Goal: Task Accomplishment & Management: Use online tool/utility

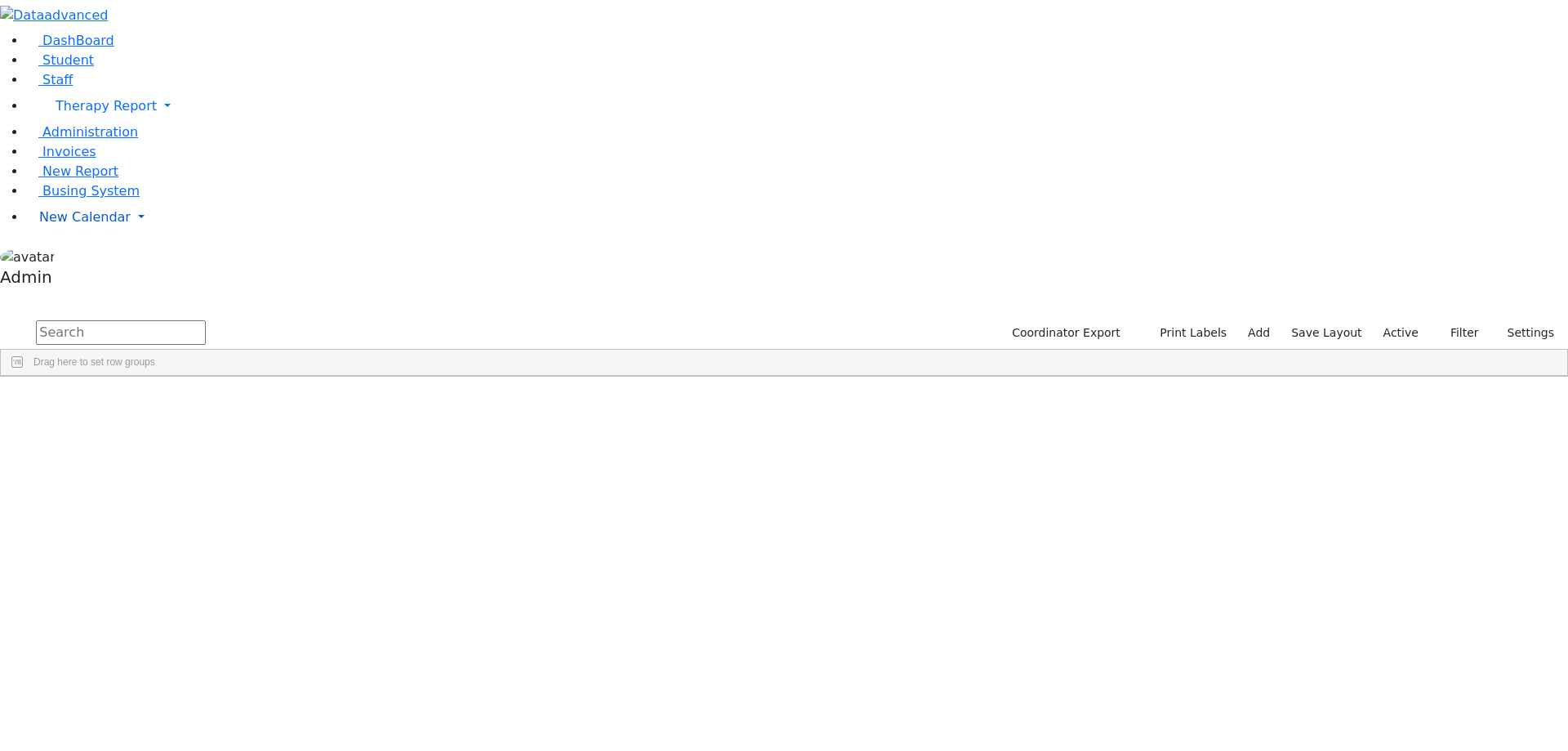
click at [56, 225] on span "New Calendar" at bounding box center [85, 217] width 92 height 16
click at [71, 257] on span "Calendar" at bounding box center [64, 250] width 59 height 16
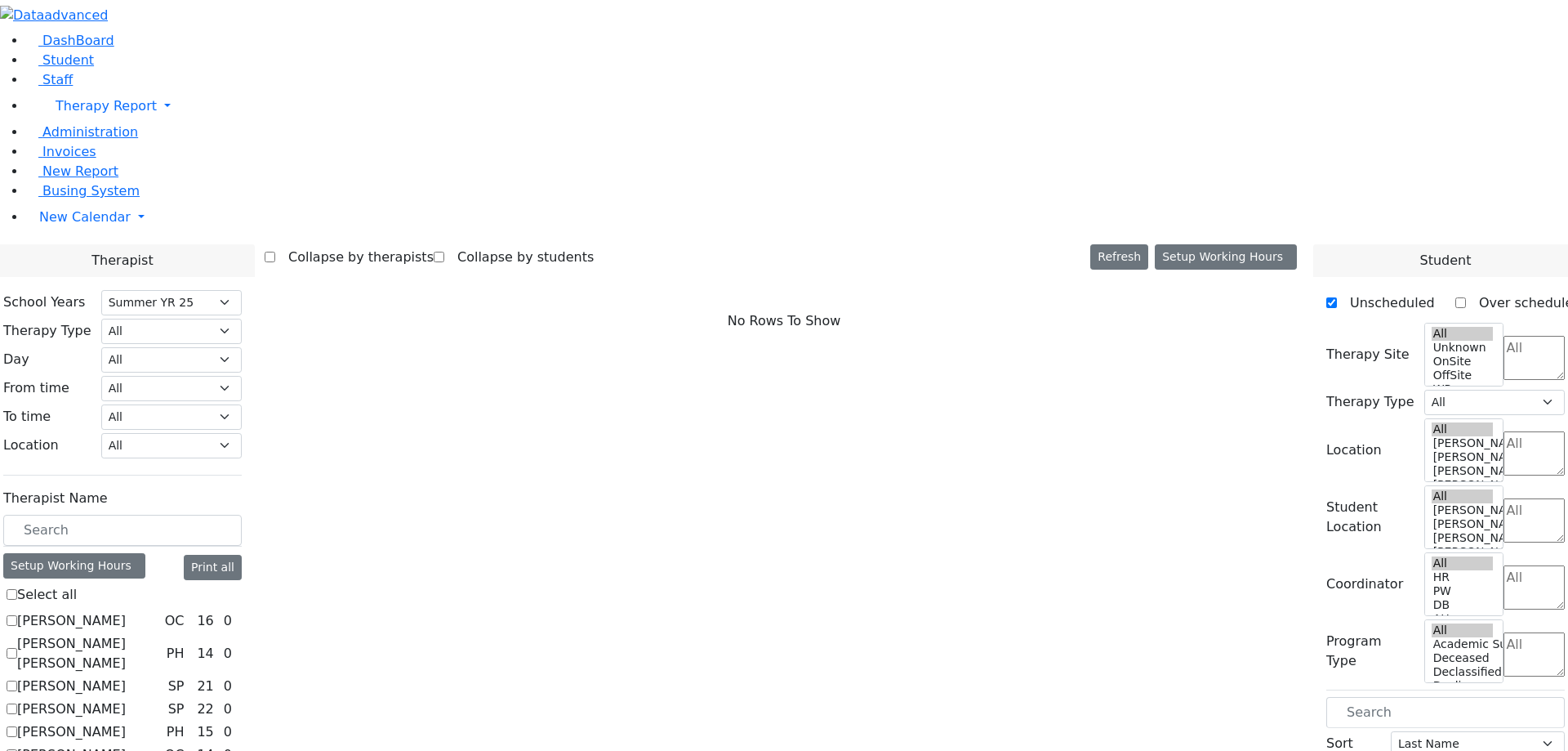
select select "211"
click at [125, 612] on label "[PERSON_NAME]" at bounding box center [71, 622] width 109 height 20
click at [17, 616] on input "[PERSON_NAME]" at bounding box center [12, 621] width 11 height 11
checkbox input "true"
select select "1"
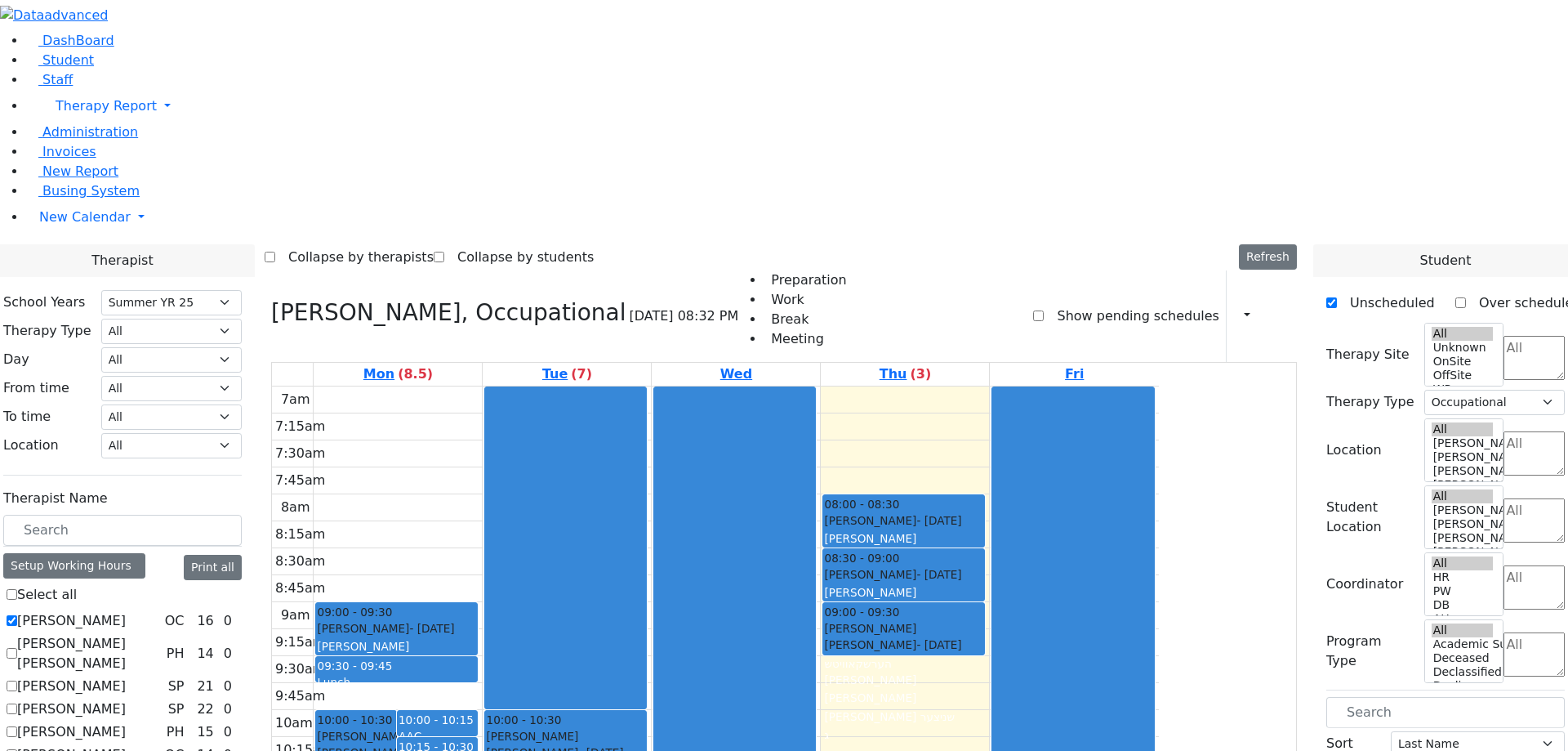
click at [125, 612] on label "[PERSON_NAME]" at bounding box center [71, 622] width 109 height 20
click at [17, 616] on input "[PERSON_NAME]" at bounding box center [12, 621] width 11 height 11
checkbox input "false"
select select
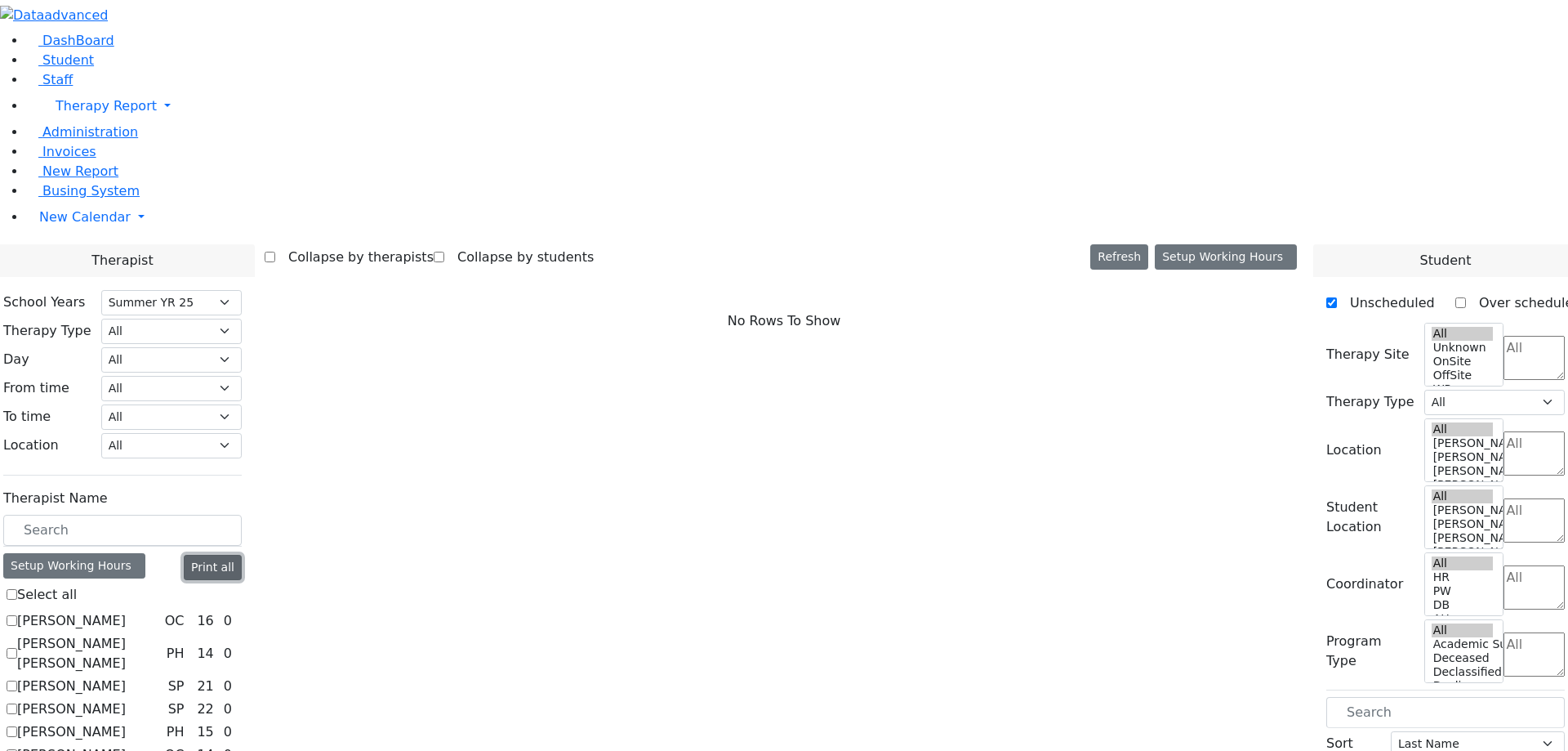
click at [242, 555] on button "Print all" at bounding box center [213, 567] width 58 height 25
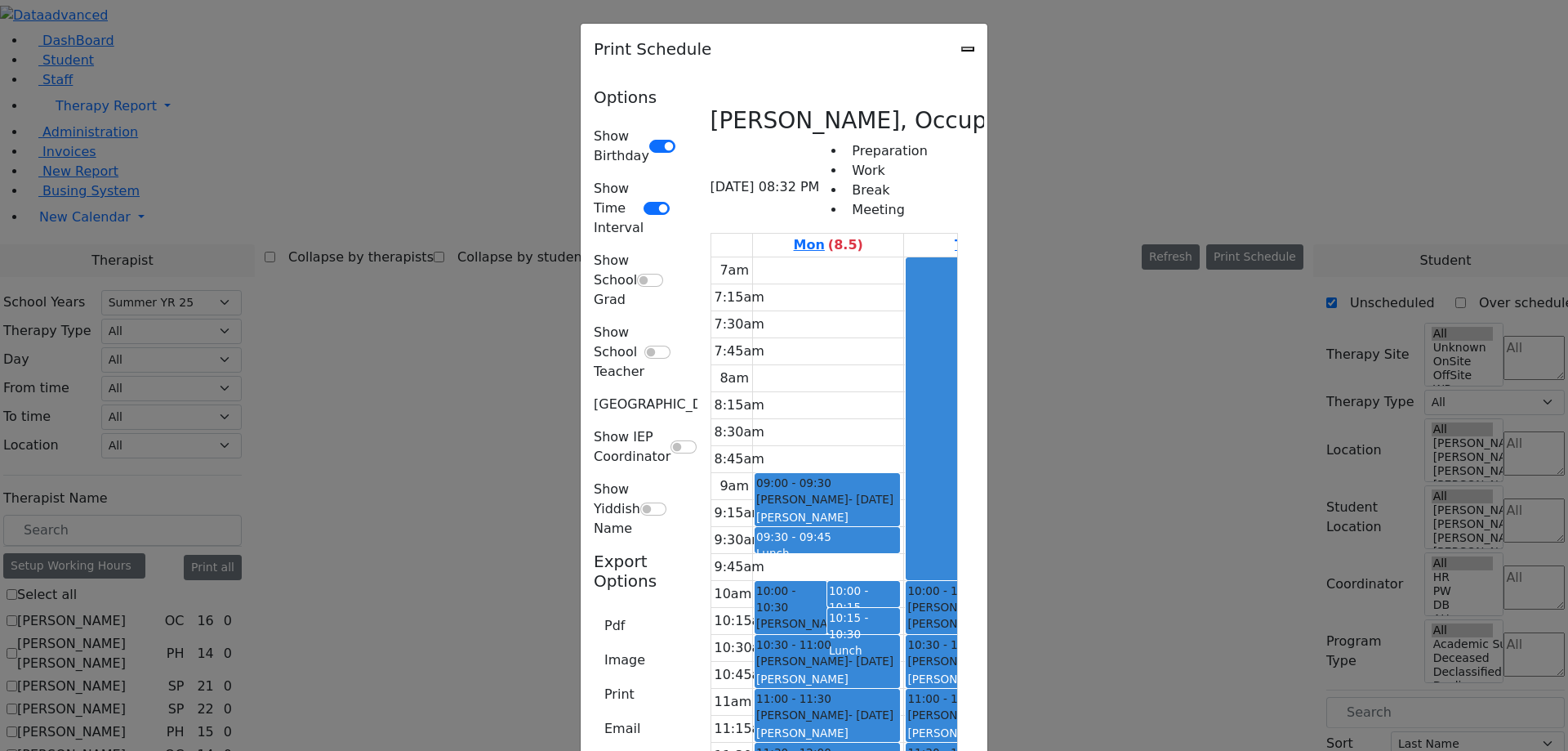
scroll to position [1309, 0]
click at [968, 49] on icon "Close" at bounding box center [968, 49] width 0 height 0
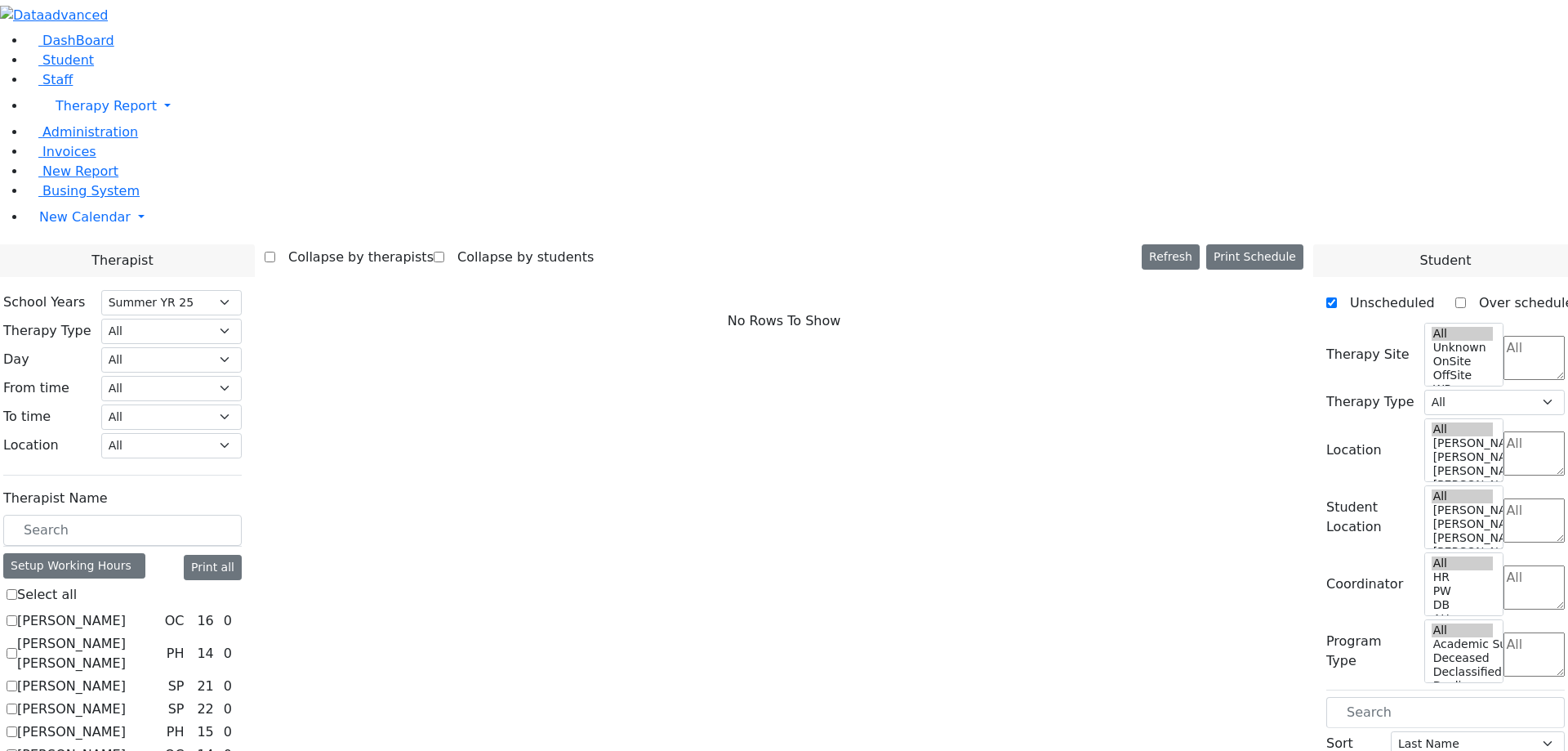
click at [239, 622] on icon at bounding box center [239, 622] width 0 height 0
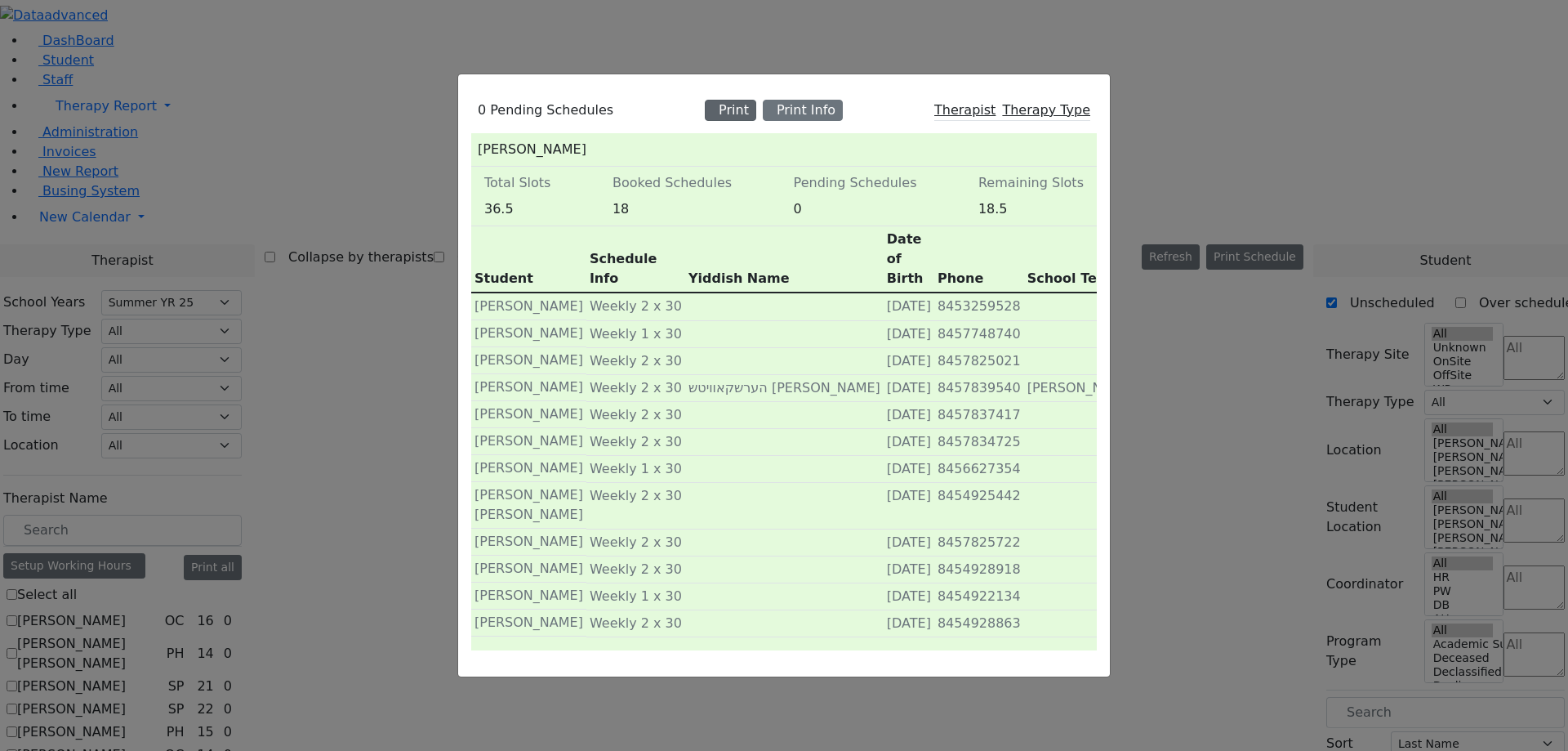
click at [743, 121] on div "Print" at bounding box center [731, 110] width 52 height 21
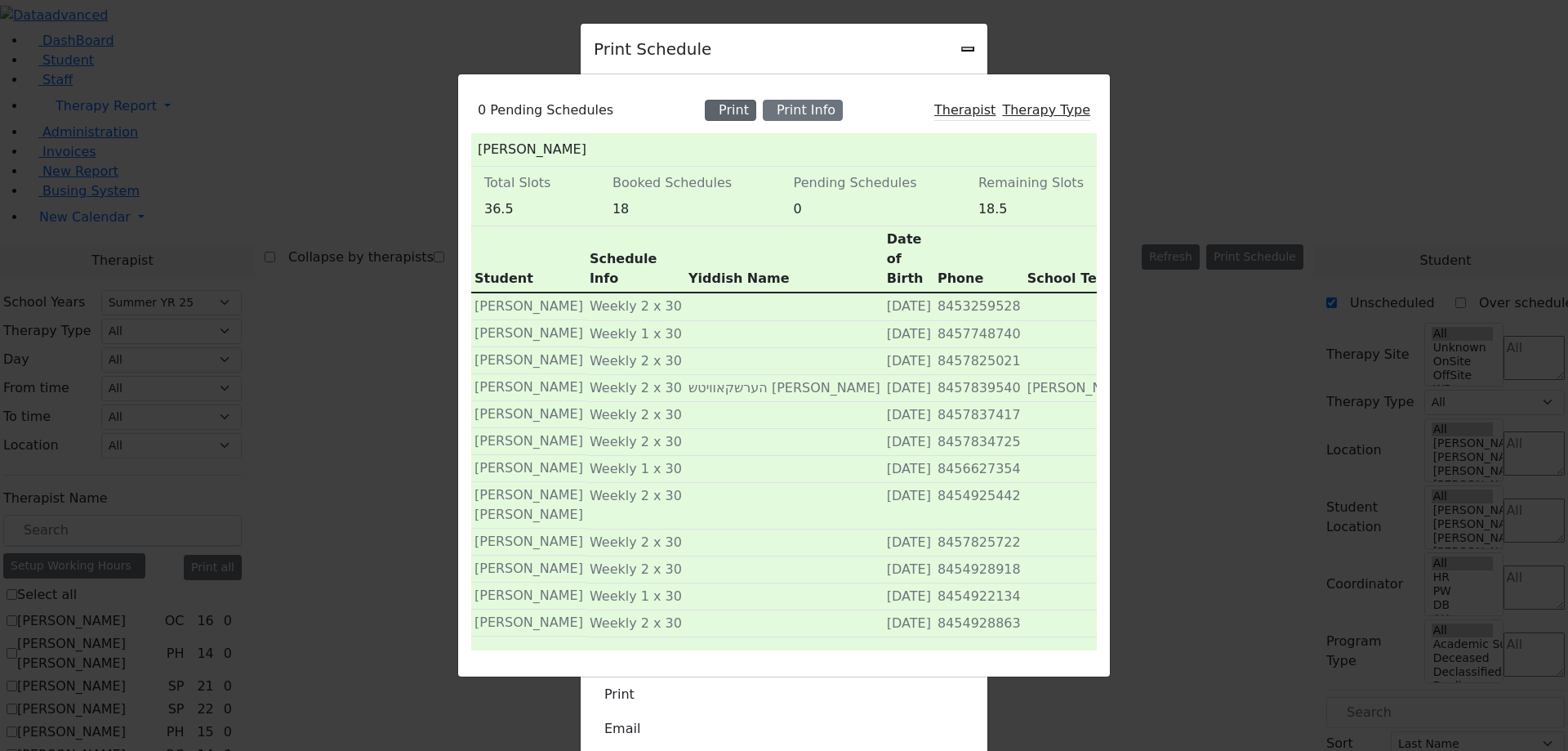
scroll to position [0, 0]
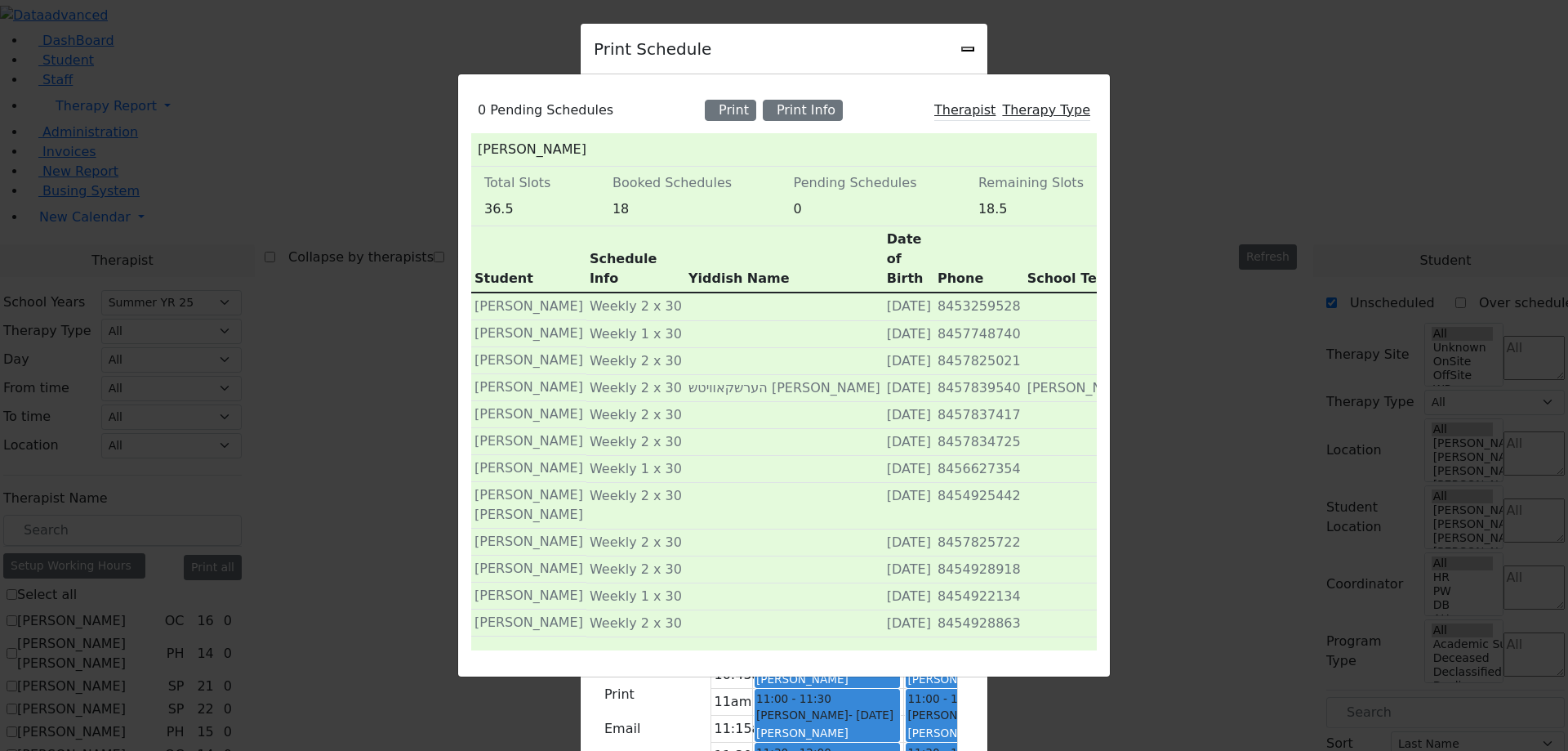
click at [1056, 64] on div "0 Pending Schedules Print Print Info Therapist Therapy Type [PERSON_NAME] Total…" at bounding box center [784, 376] width 1568 height 751
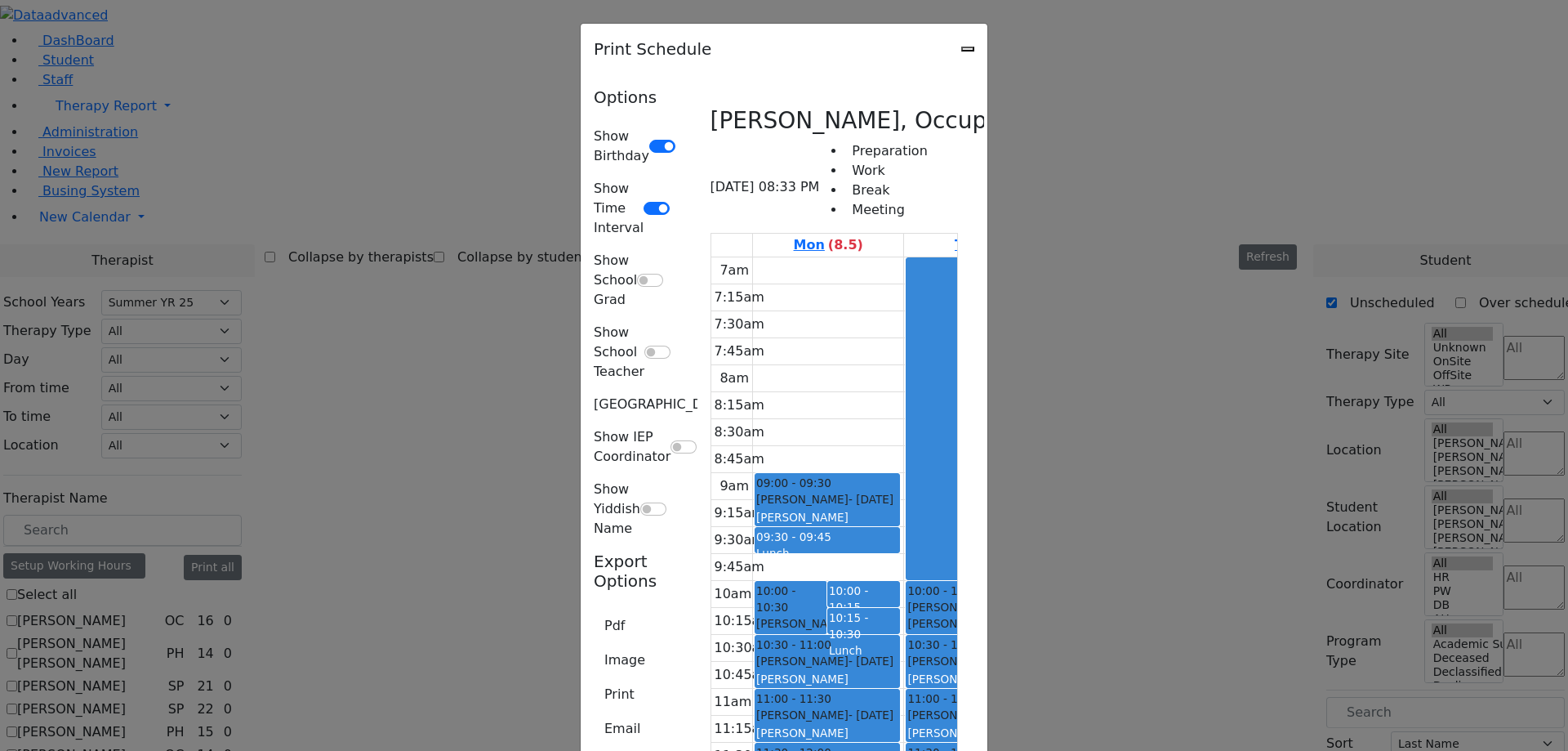
click at [968, 49] on icon "Close" at bounding box center [968, 49] width 0 height 0
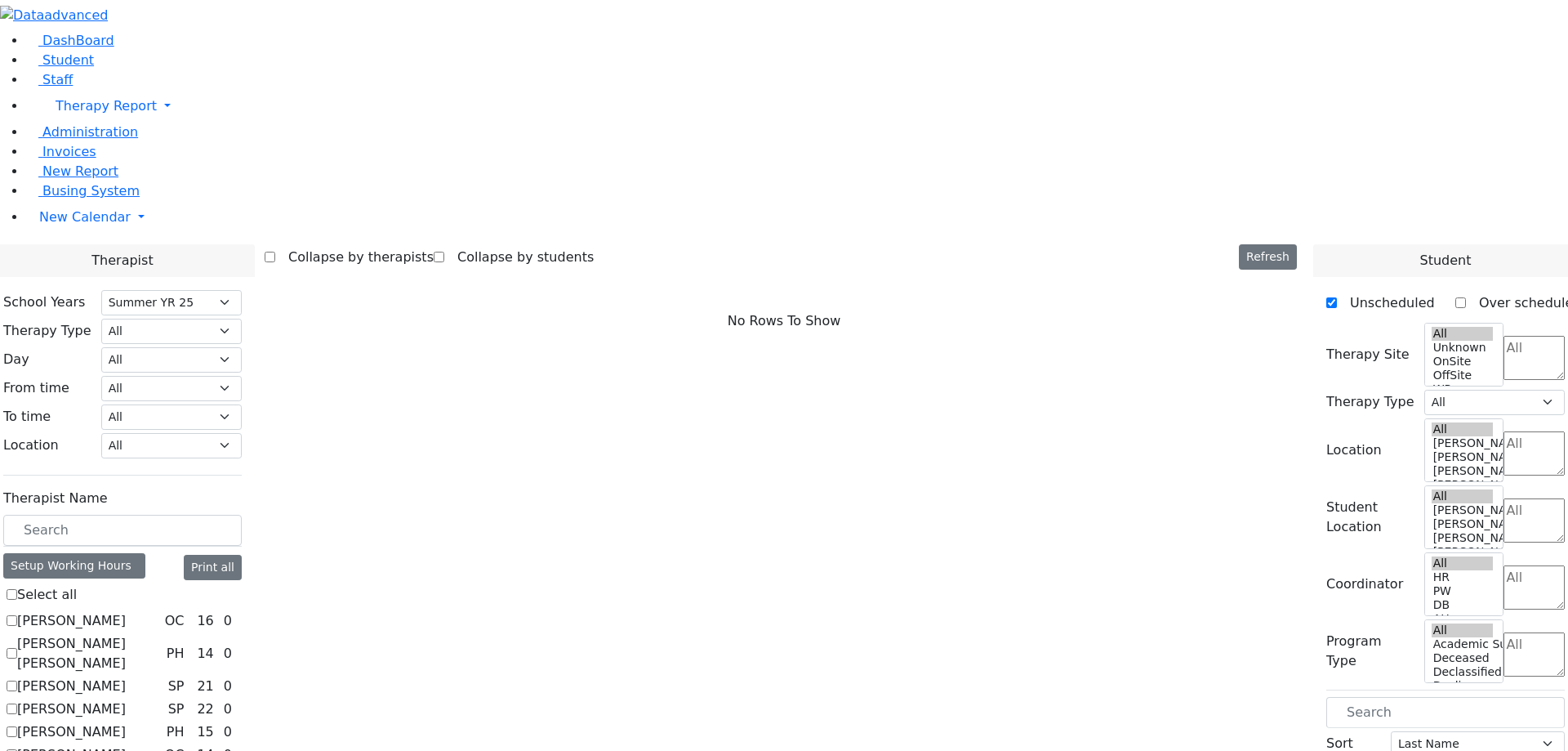
click at [125, 612] on label "[PERSON_NAME]" at bounding box center [71, 622] width 109 height 20
click at [17, 616] on input "[PERSON_NAME]" at bounding box center [12, 621] width 11 height 11
checkbox input "true"
select select "1"
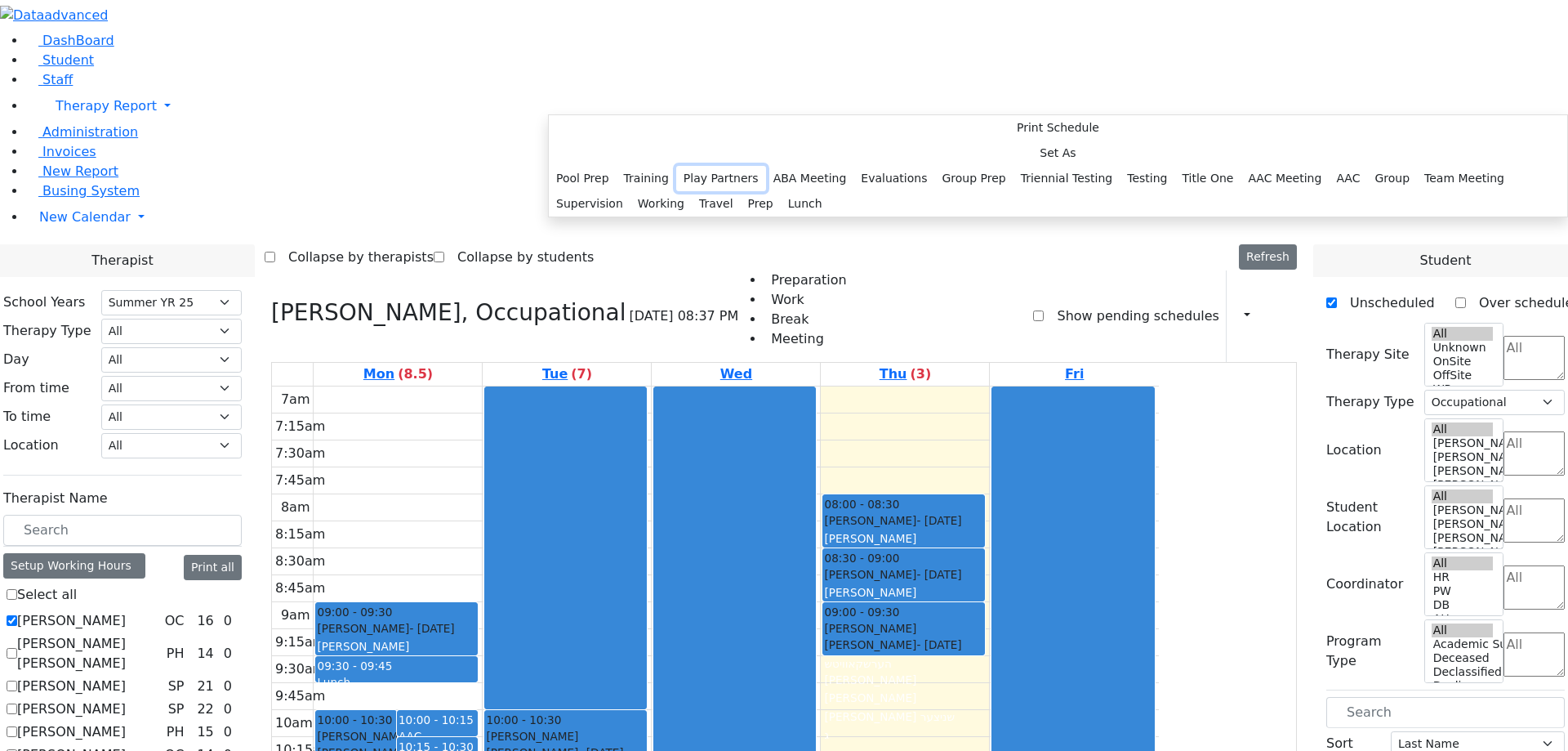
click at [762, 191] on button "Play Partners" at bounding box center [721, 178] width 90 height 25
select select "1"
select select "07:15:00"
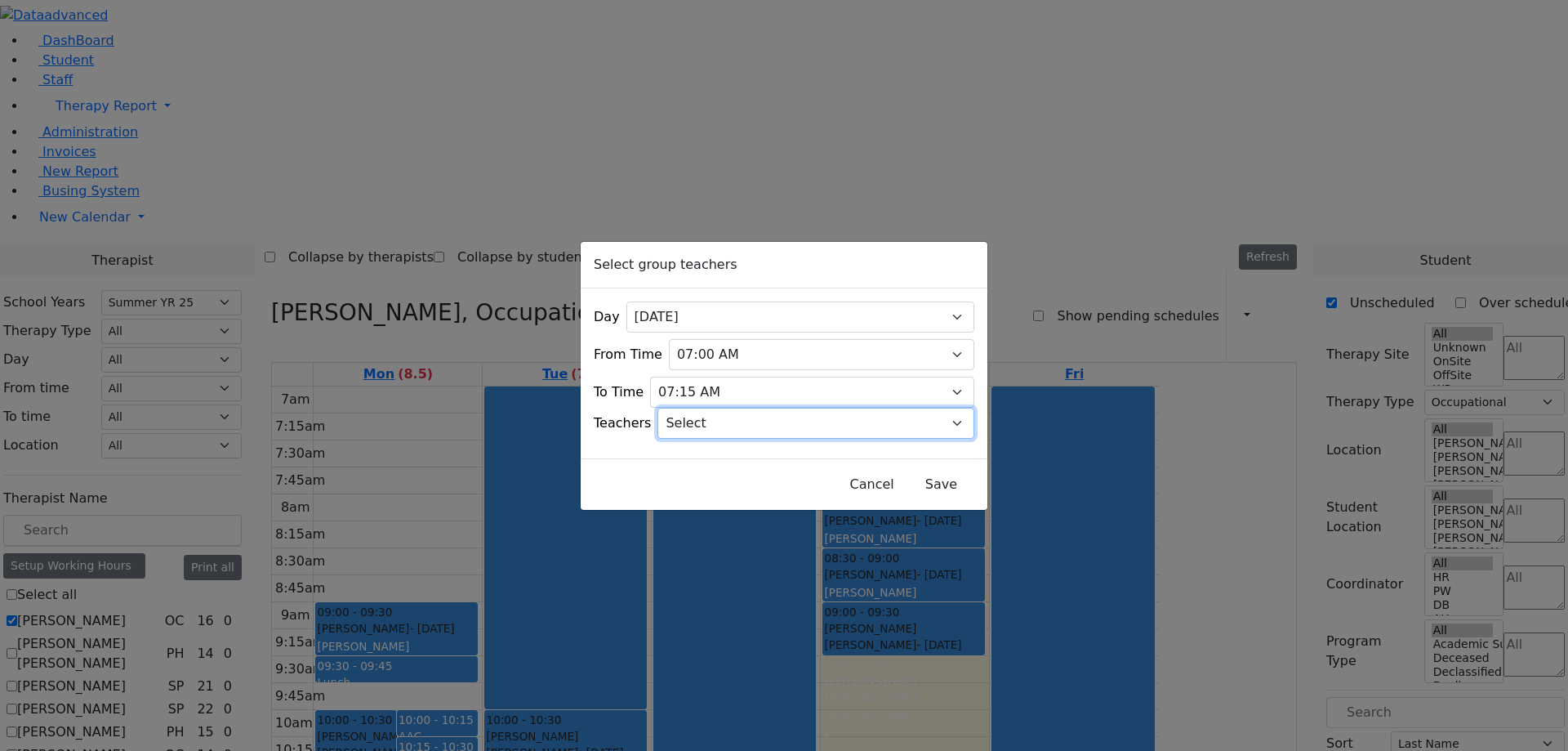
click at [743, 416] on select "Select [PERSON_NAME], [PERSON_NAME], [PERSON_NAME] ([PERSON_NAME]), [PERSON_NAM…" at bounding box center [816, 422] width 317 height 31
select select "[PERSON_NAME] ([PERSON_NAME]), [PERSON_NAME]"
click at [679, 407] on select "Select [PERSON_NAME], [PERSON_NAME], [PERSON_NAME] ([PERSON_NAME]), [PERSON_NAM…" at bounding box center [816, 422] width 317 height 31
